Goal: Information Seeking & Learning: Learn about a topic

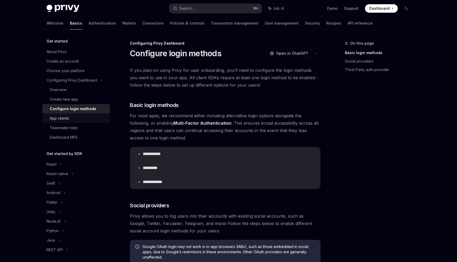
click at [66, 119] on div "App clients" at bounding box center [59, 118] width 19 height 6
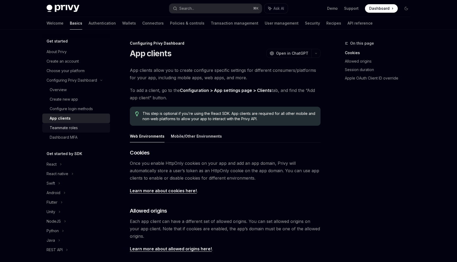
click at [74, 125] on div "Teammate roles" at bounding box center [64, 128] width 28 height 6
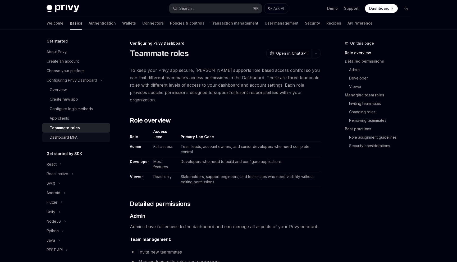
click at [72, 135] on div "Dashboard MFA" at bounding box center [64, 137] width 28 height 6
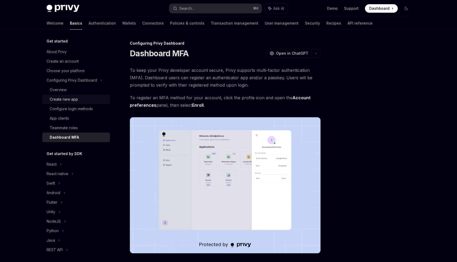
click at [71, 100] on div "Create new app" at bounding box center [64, 99] width 28 height 6
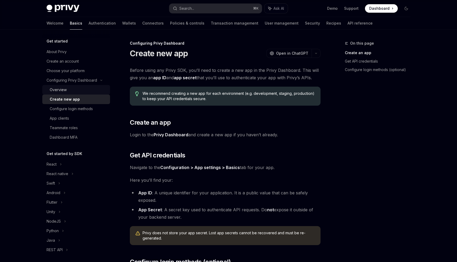
click at [70, 90] on div "Overview" at bounding box center [78, 90] width 57 height 6
type textarea "*"
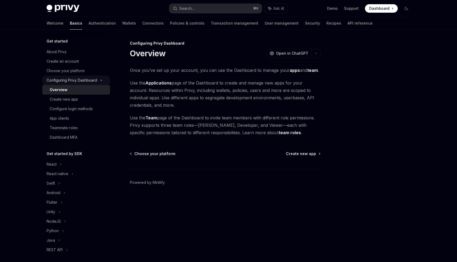
click at [75, 80] on div "Configuring Privy Dashboard" at bounding box center [72, 80] width 51 height 6
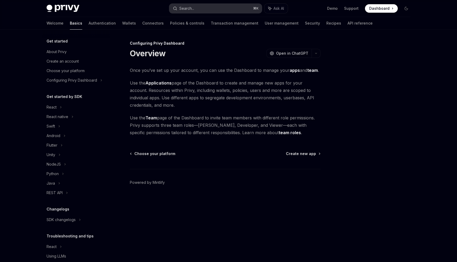
click at [192, 9] on div "Search..." at bounding box center [186, 8] width 15 height 6
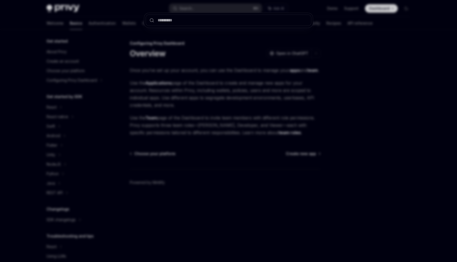
type input "*"
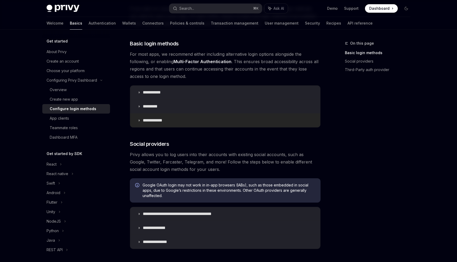
scroll to position [66, 0]
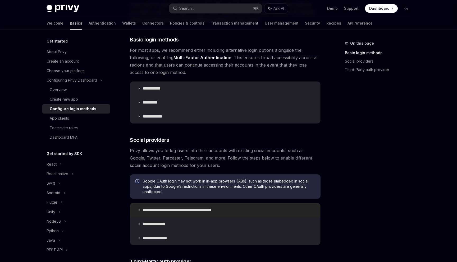
click at [139, 209] on icon at bounding box center [139, 210] width 3 height 3
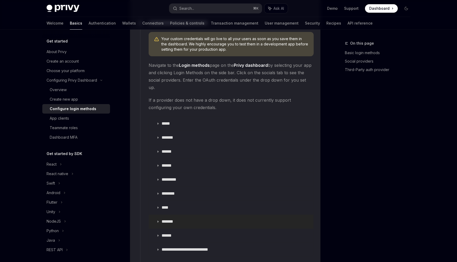
scroll to position [583, 0]
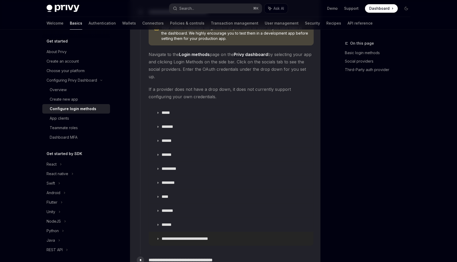
click at [159, 232] on summary "**********" at bounding box center [231, 239] width 165 height 14
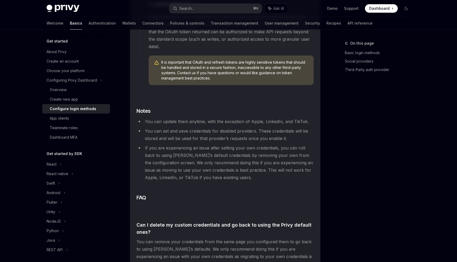
scroll to position [1013, 0]
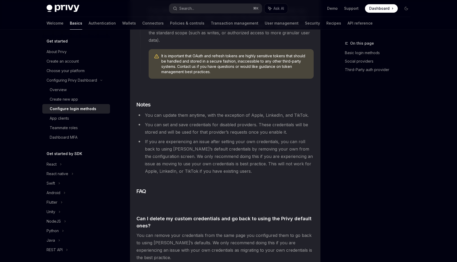
click at [181, 112] on li "You can update them anytime, with the exception of Apple, LinkedIn, and TikTok." at bounding box center [226, 115] width 178 height 7
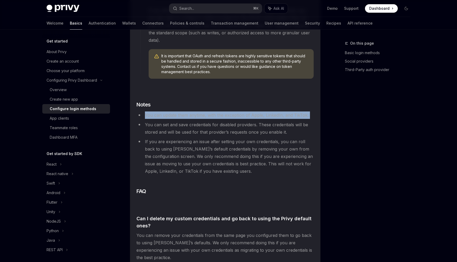
click at [192, 112] on li "You can update them anytime, with the exception of Apple, LinkedIn, and TikTok." at bounding box center [226, 115] width 178 height 7
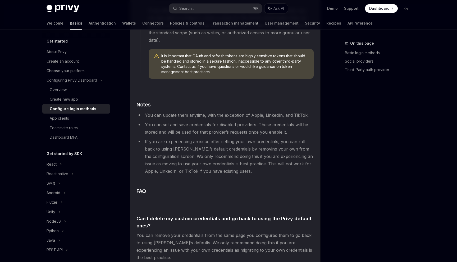
click at [192, 112] on li "You can update them anytime, with the exception of Apple, LinkedIn, and TikTok." at bounding box center [226, 115] width 178 height 7
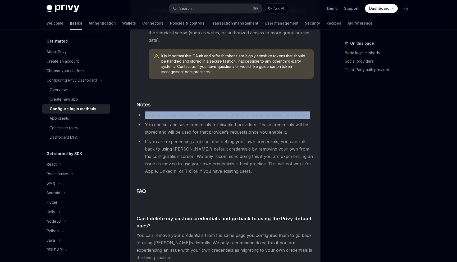
click at [185, 121] on li "You can set and save credentials for disabled providers. These credentials will…" at bounding box center [226, 128] width 178 height 15
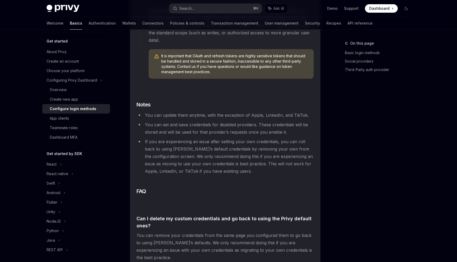
click at [185, 121] on li "You can set and save credentials for disabled providers. These credentials will…" at bounding box center [226, 128] width 178 height 15
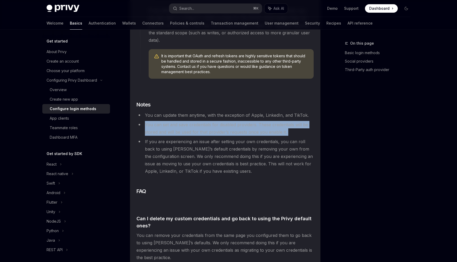
click at [185, 121] on li "You can set and save credentials for disabled providers. These credentials will…" at bounding box center [226, 128] width 178 height 15
click at [183, 121] on li "You can set and save credentials for disabled providers. These credentials will…" at bounding box center [226, 128] width 178 height 15
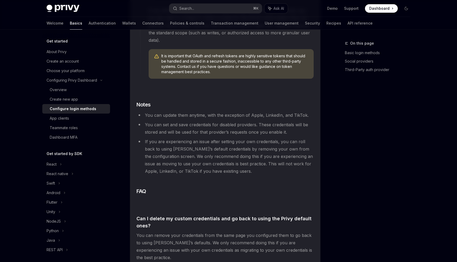
click at [183, 121] on li "You can set and save credentials for disabled providers. These credentials will…" at bounding box center [226, 128] width 178 height 15
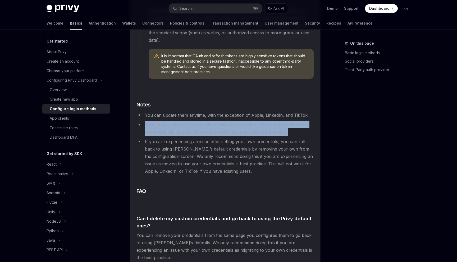
click at [173, 138] on li "If you are experiencing an issue after setting your own credentials, you can ro…" at bounding box center [226, 156] width 178 height 37
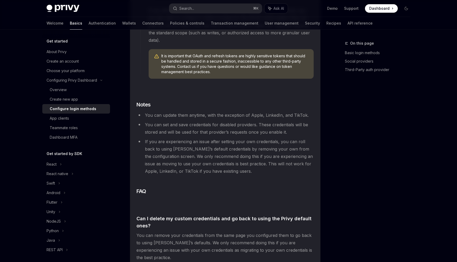
click at [173, 138] on li "If you are experiencing an issue after setting your own credentials, you can ro…" at bounding box center [226, 156] width 178 height 37
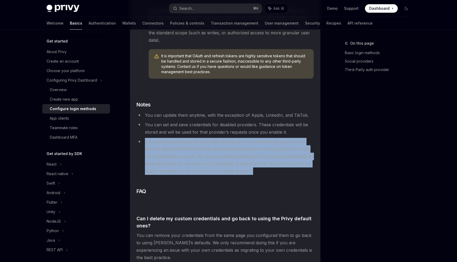
click at [159, 138] on li "If you are experiencing an issue after setting your own credentials, you can ro…" at bounding box center [226, 156] width 178 height 37
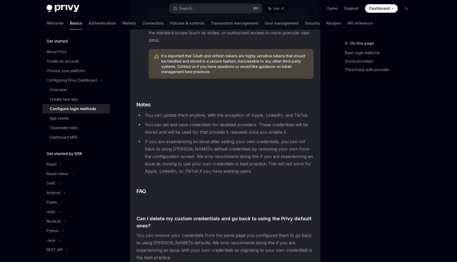
click at [159, 138] on li "If you are experiencing an issue after setting your own credentials, you can ro…" at bounding box center [226, 156] width 178 height 37
click at [187, 138] on li "If you are experiencing an issue after setting your own credentials, you can ro…" at bounding box center [226, 156] width 178 height 37
click at [198, 138] on li "If you are experiencing an issue after setting your own credentials, you can ro…" at bounding box center [226, 156] width 178 height 37
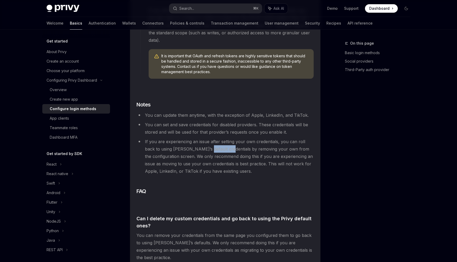
click at [209, 138] on li "If you are experiencing an issue after setting your own credentials, you can ro…" at bounding box center [226, 156] width 178 height 37
click at [174, 143] on li "If you are experiencing an issue after setting your own credentials, you can ro…" at bounding box center [226, 156] width 178 height 37
click at [184, 143] on li "If you are experiencing an issue after setting your own credentials, you can ro…" at bounding box center [226, 156] width 178 height 37
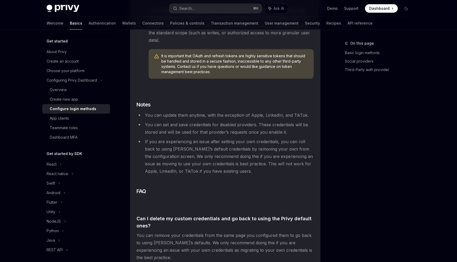
click at [184, 143] on li "If you are experiencing an issue after setting your own credentials, you can ro…" at bounding box center [226, 156] width 178 height 37
click at [213, 144] on li "If you are experiencing an issue after setting your own credentials, you can ro…" at bounding box center [226, 156] width 178 height 37
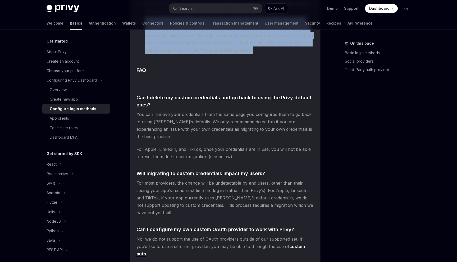
scroll to position [1156, 0]
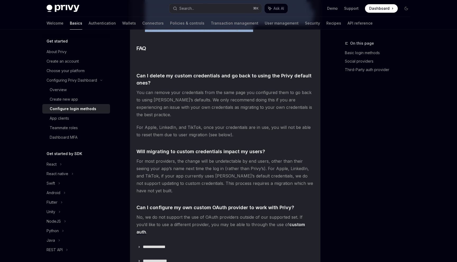
click at [161, 214] on span "No, we do not support the use of OAuth providers outside of our supported set. …" at bounding box center [226, 225] width 178 height 22
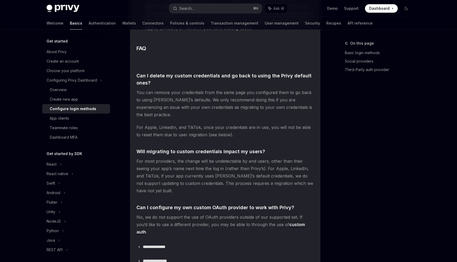
click at [161, 214] on span "No, we do not support the use of OAuth providers outside of our supported set. …" at bounding box center [226, 225] width 178 height 22
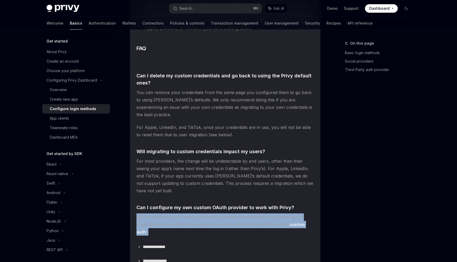
click at [170, 158] on span "For most providers, the change will be undetectable by end users, other than th…" at bounding box center [226, 176] width 178 height 37
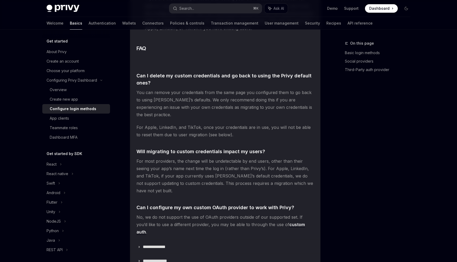
click at [170, 158] on span "For most providers, the change will be undetectable by end users, other than th…" at bounding box center [226, 176] width 178 height 37
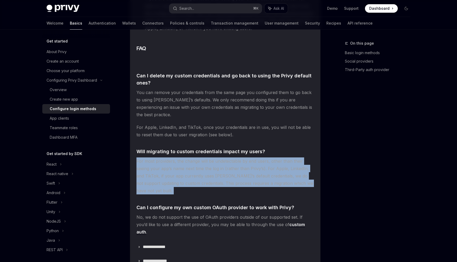
click at [170, 214] on span "No, we do not support the use of OAuth providers outside of our supported set. …" at bounding box center [226, 225] width 178 height 22
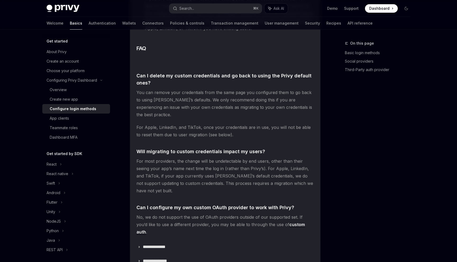
click at [170, 214] on span "No, we do not support the use of OAuth providers outside of our supported set. …" at bounding box center [226, 225] width 178 height 22
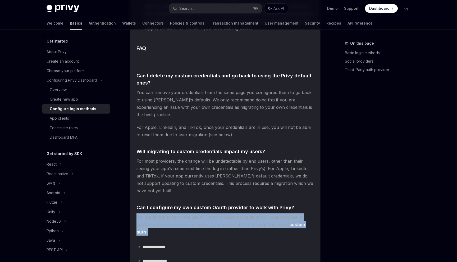
click at [183, 158] on span "For most providers, the change will be undetectable by end users, other than th…" at bounding box center [226, 176] width 178 height 37
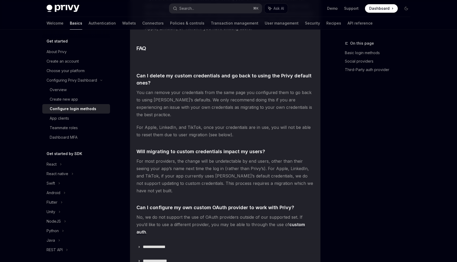
click at [183, 158] on span "For most providers, the change will be undetectable by end users, other than th…" at bounding box center [226, 176] width 178 height 37
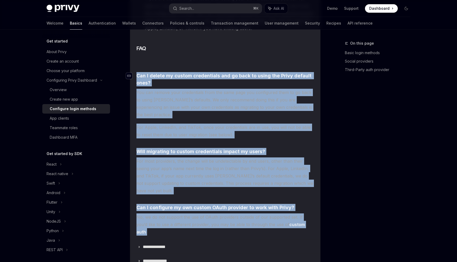
drag, startPoint x: 306, startPoint y: 204, endPoint x: 128, endPoint y: 58, distance: 229.8
copy children "​ Lor I dolors am consec adipiscinge sed do eius te incid utl Etdol magnaal eni…"
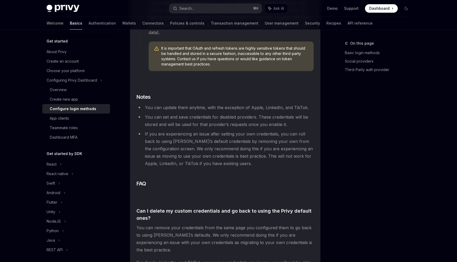
scroll to position [1022, 0]
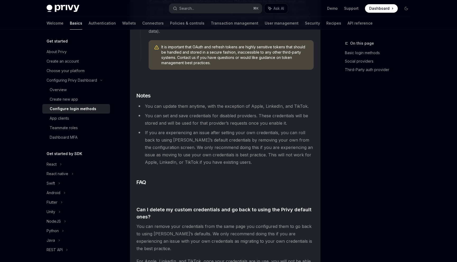
click at [203, 130] on li "If you are experiencing an issue after setting your own credentials, you can ro…" at bounding box center [226, 147] width 178 height 37
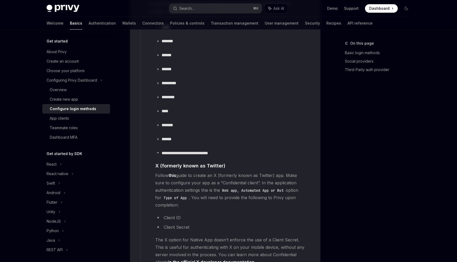
scroll to position [670, 0]
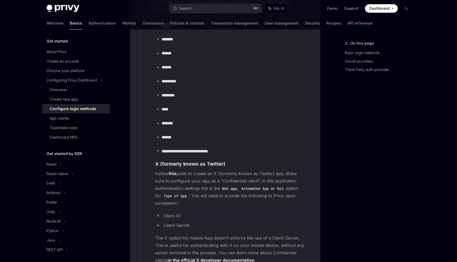
click at [160, 170] on span "Follow this guide to create an X (formerly known as Twitter) app. Make sure to …" at bounding box center [231, 188] width 152 height 37
click at [180, 175] on span "Follow this guide to create an X (formerly known as Twitter) app. Make sure to …" at bounding box center [231, 188] width 152 height 37
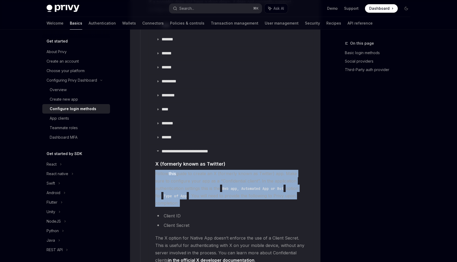
click at [190, 175] on span "Follow this guide to create an X (formerly known as Twitter) app. Make sure to …" at bounding box center [231, 188] width 152 height 37
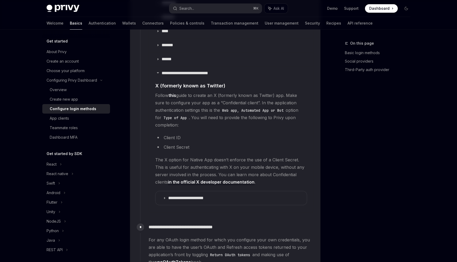
scroll to position [747, 0]
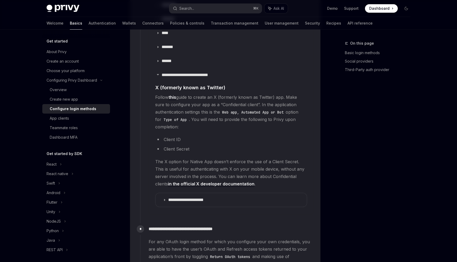
click at [183, 158] on span "The X option for Native App doesn’t enforce the use of a Client Secret. This is…" at bounding box center [231, 173] width 152 height 30
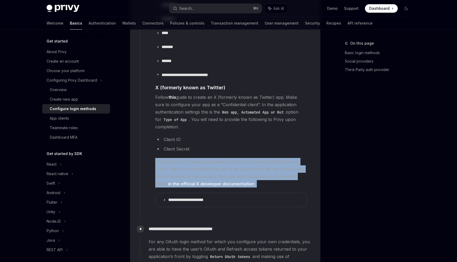
click at [206, 158] on span "The X option for Native App doesn’t enforce the use of a Client Secret. This is…" at bounding box center [231, 173] width 152 height 30
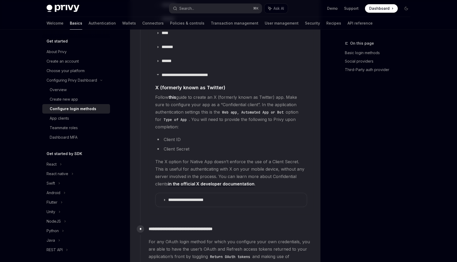
click at [206, 158] on span "The X option for Native App doesn’t enforce the use of a Client Secret. This is…" at bounding box center [231, 173] width 152 height 30
click at [234, 158] on span "The X option for Native App doesn’t enforce the use of a Client Secret. This is…" at bounding box center [231, 173] width 152 height 30
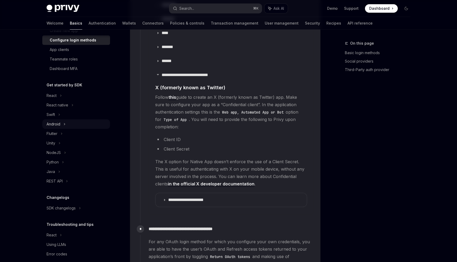
scroll to position [68, 0]
click at [63, 96] on div "React" at bounding box center [76, 97] width 68 height 10
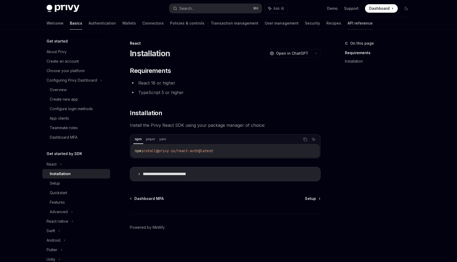
click at [348, 25] on link "API reference" at bounding box center [360, 23] width 25 height 13
type textarea "*"
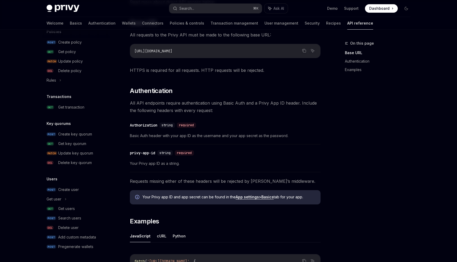
scroll to position [178, 0]
